Goal: Task Accomplishment & Management: Manage account settings

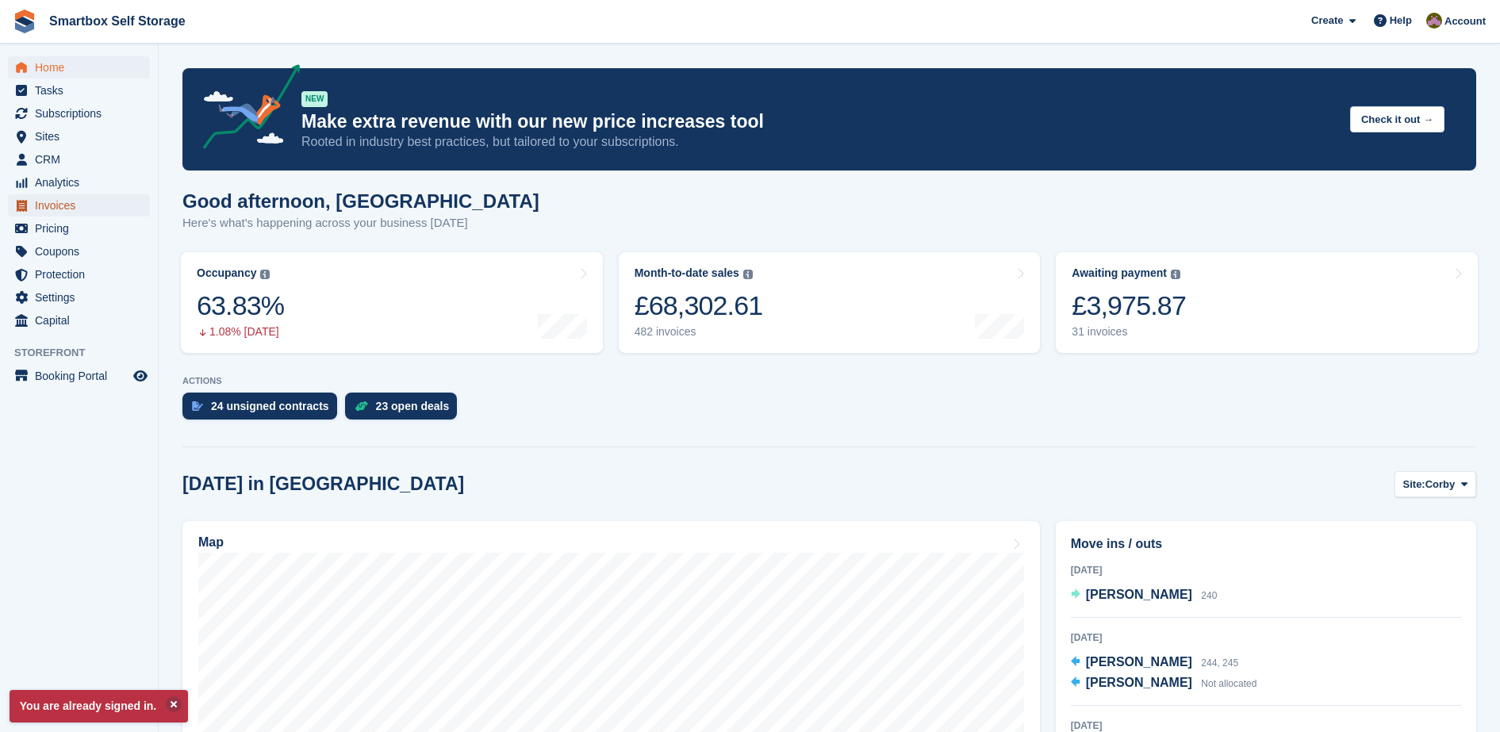
click at [85, 202] on span "Invoices" at bounding box center [82, 205] width 95 height 22
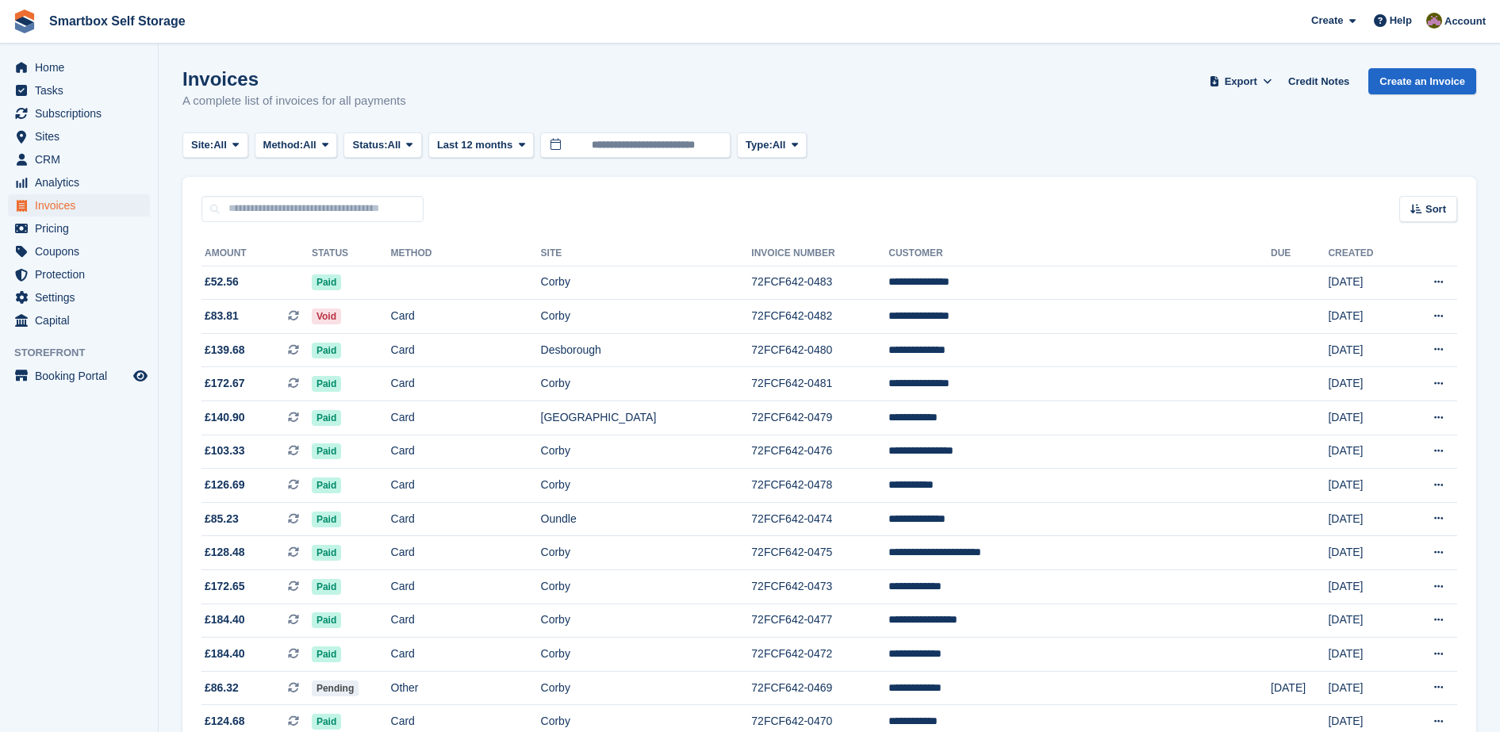
click at [412, 153] on button "Status: All" at bounding box center [382, 145] width 78 height 26
click at [398, 262] on link "Open" at bounding box center [420, 268] width 138 height 29
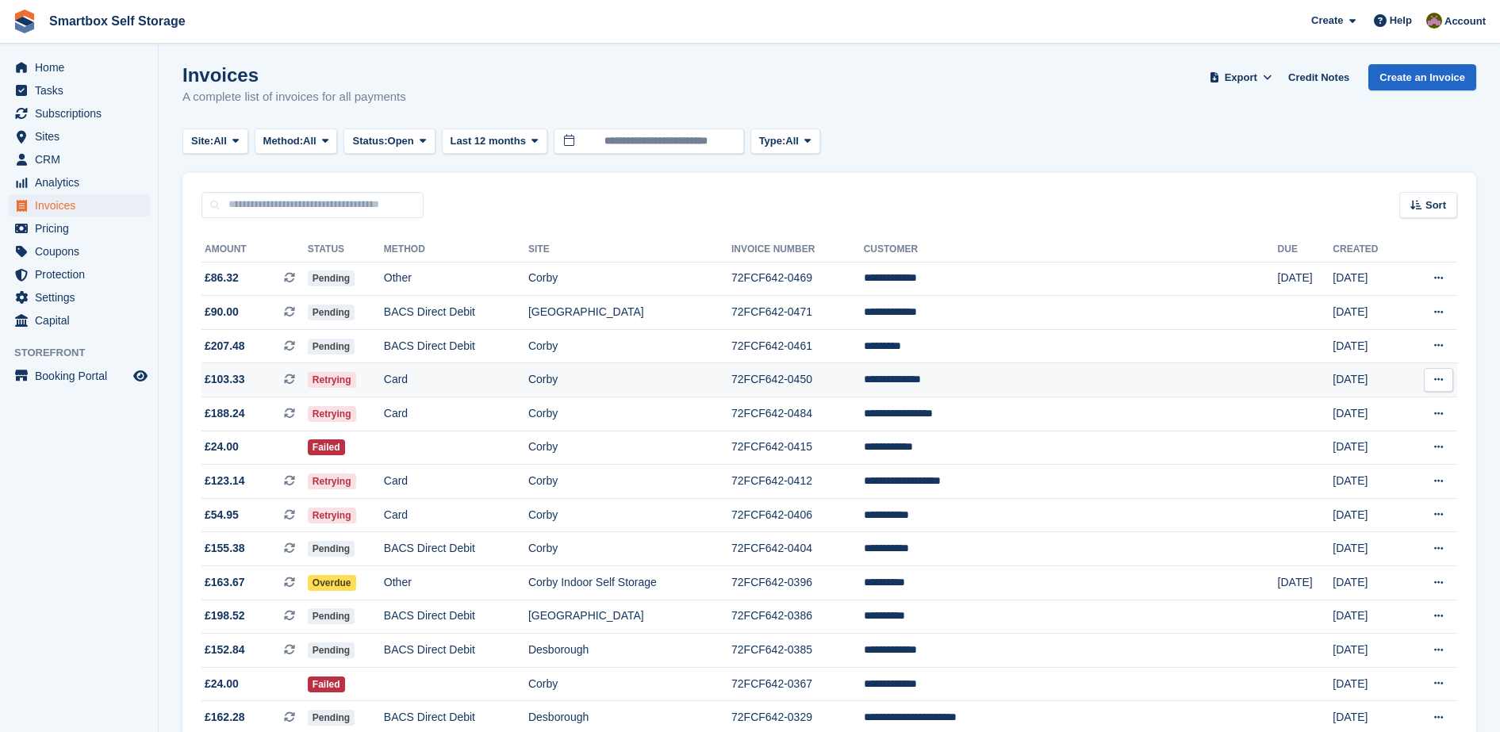
scroll to position [5, 0]
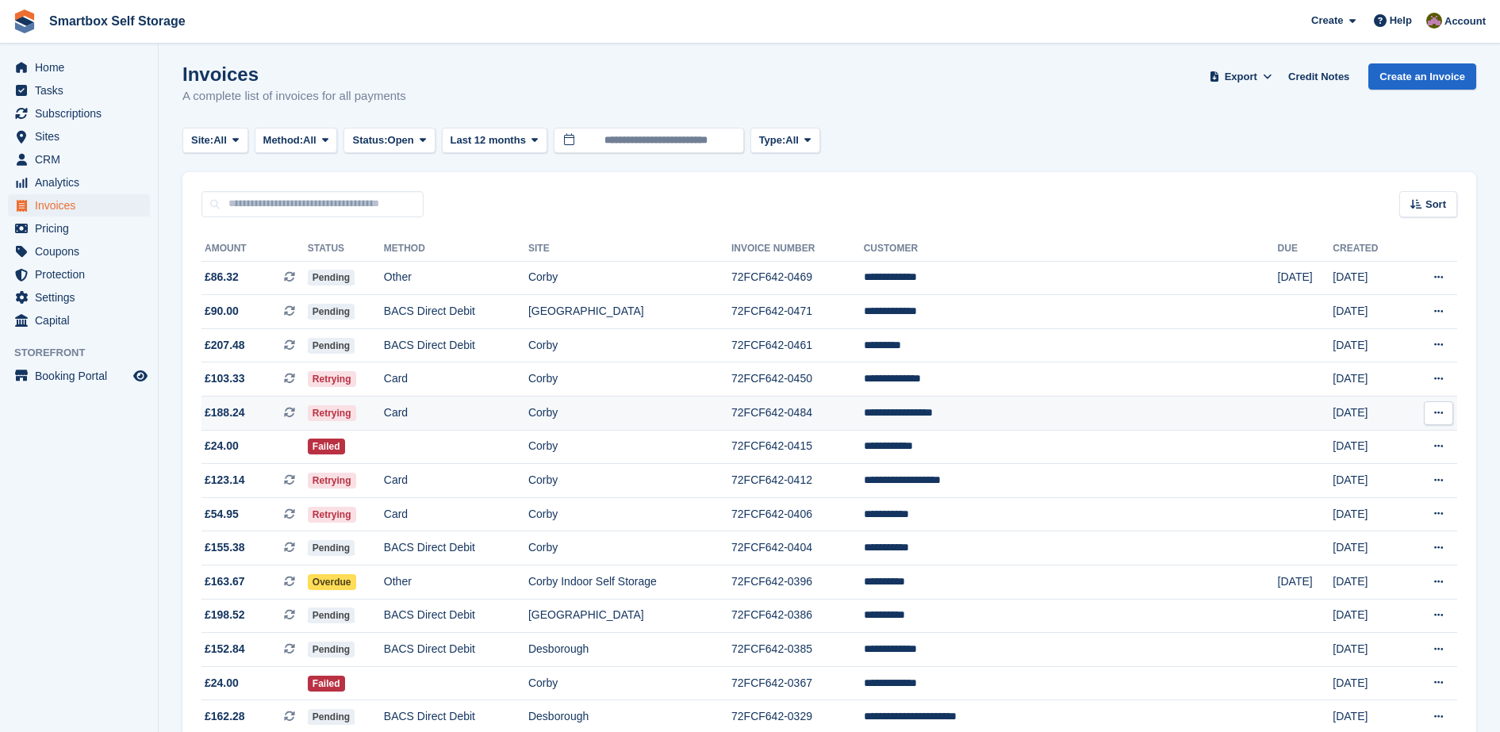
click at [731, 425] on td "Corby" at bounding box center [629, 414] width 203 height 34
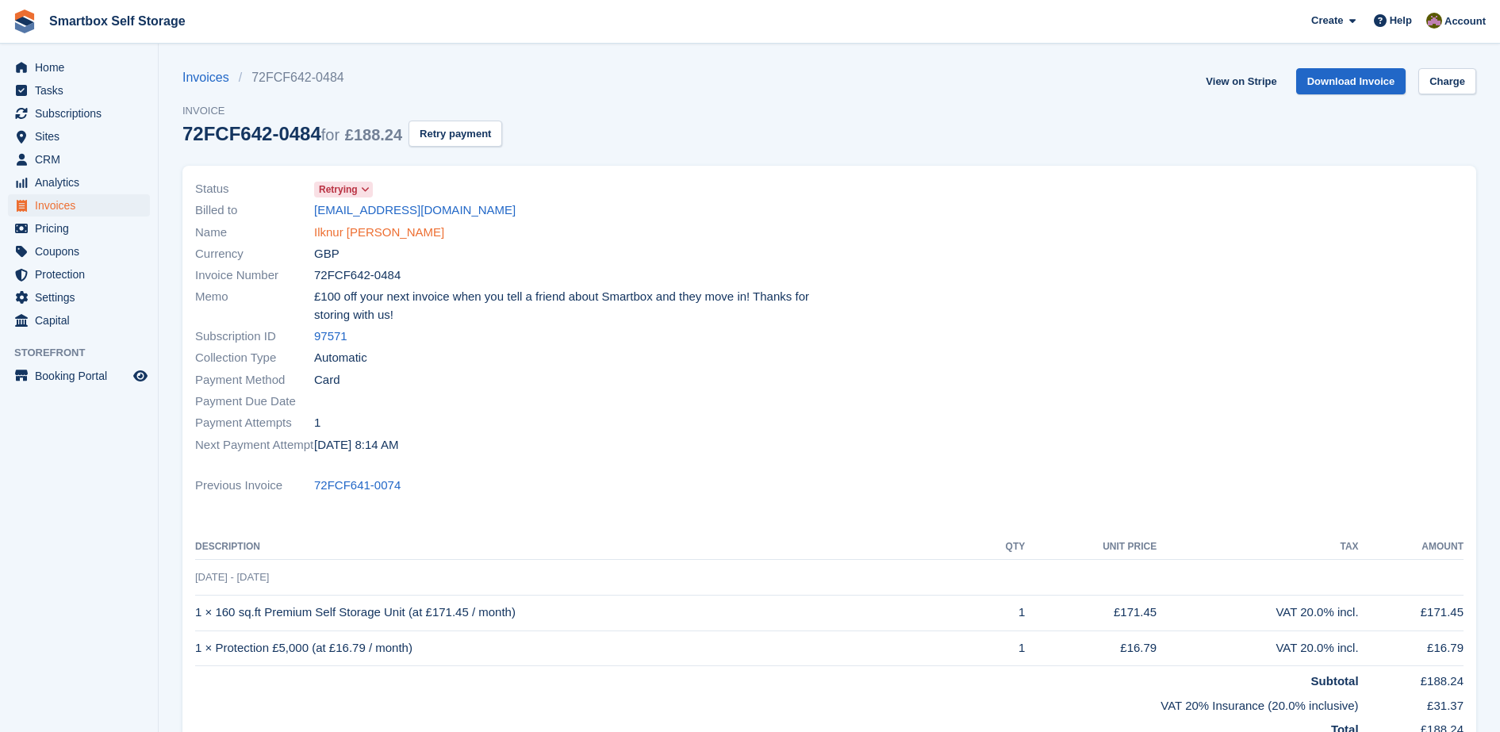
click at [364, 238] on link "Ilknur Nese Guler" at bounding box center [379, 233] width 130 height 18
